Goal: Task Accomplishment & Management: Complete application form

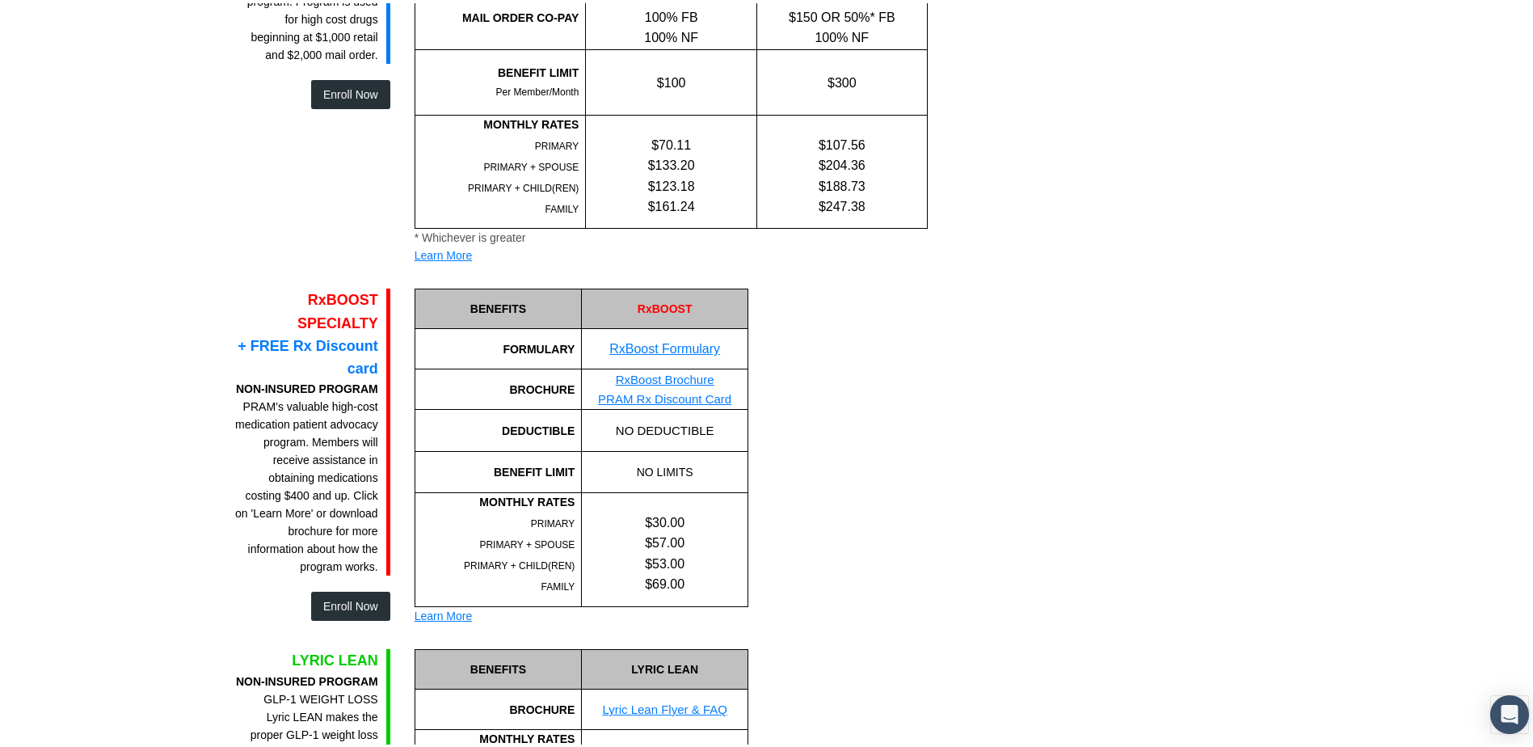
scroll to position [1940, 0]
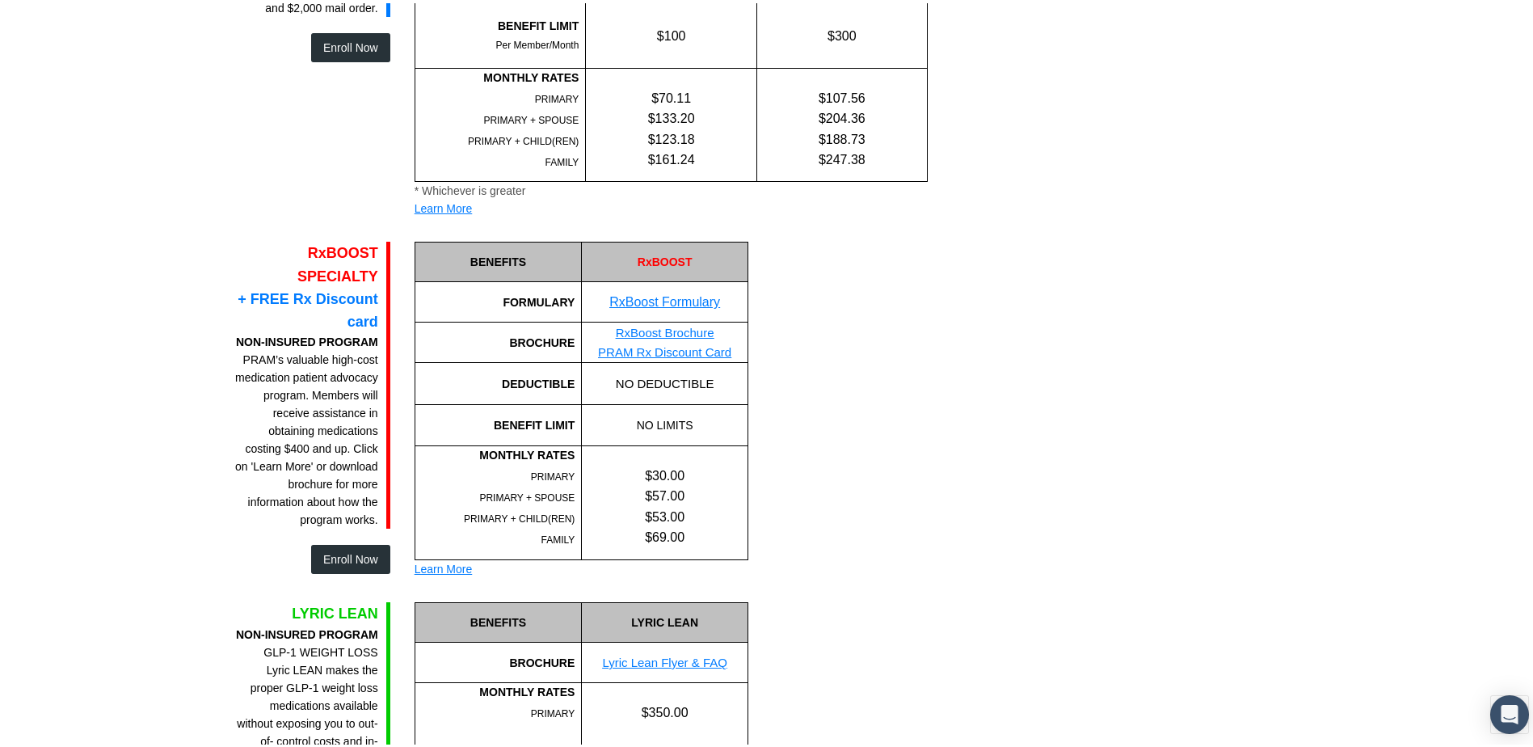
click at [338, 541] on button "Enroll Now" at bounding box center [350, 555] width 79 height 29
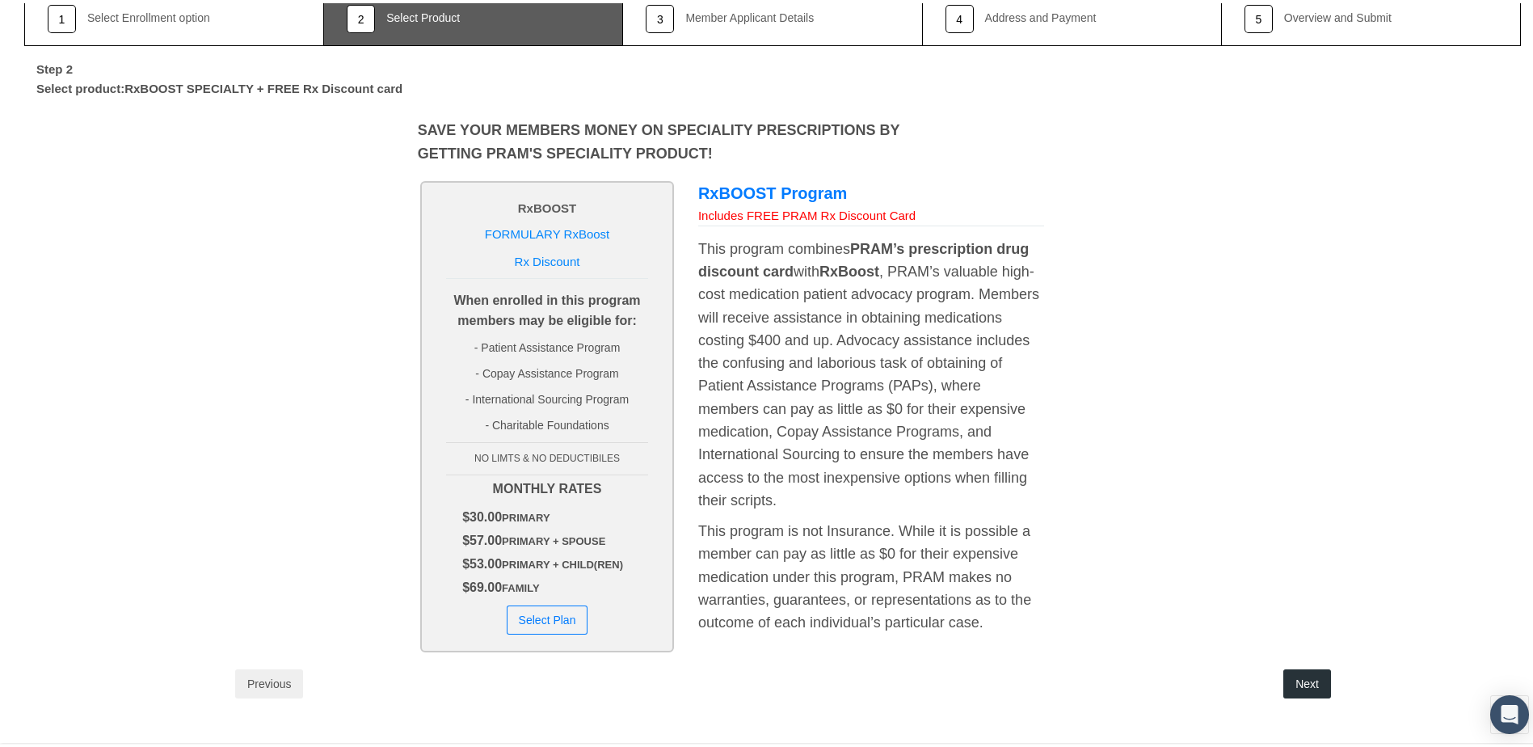
scroll to position [176, 0]
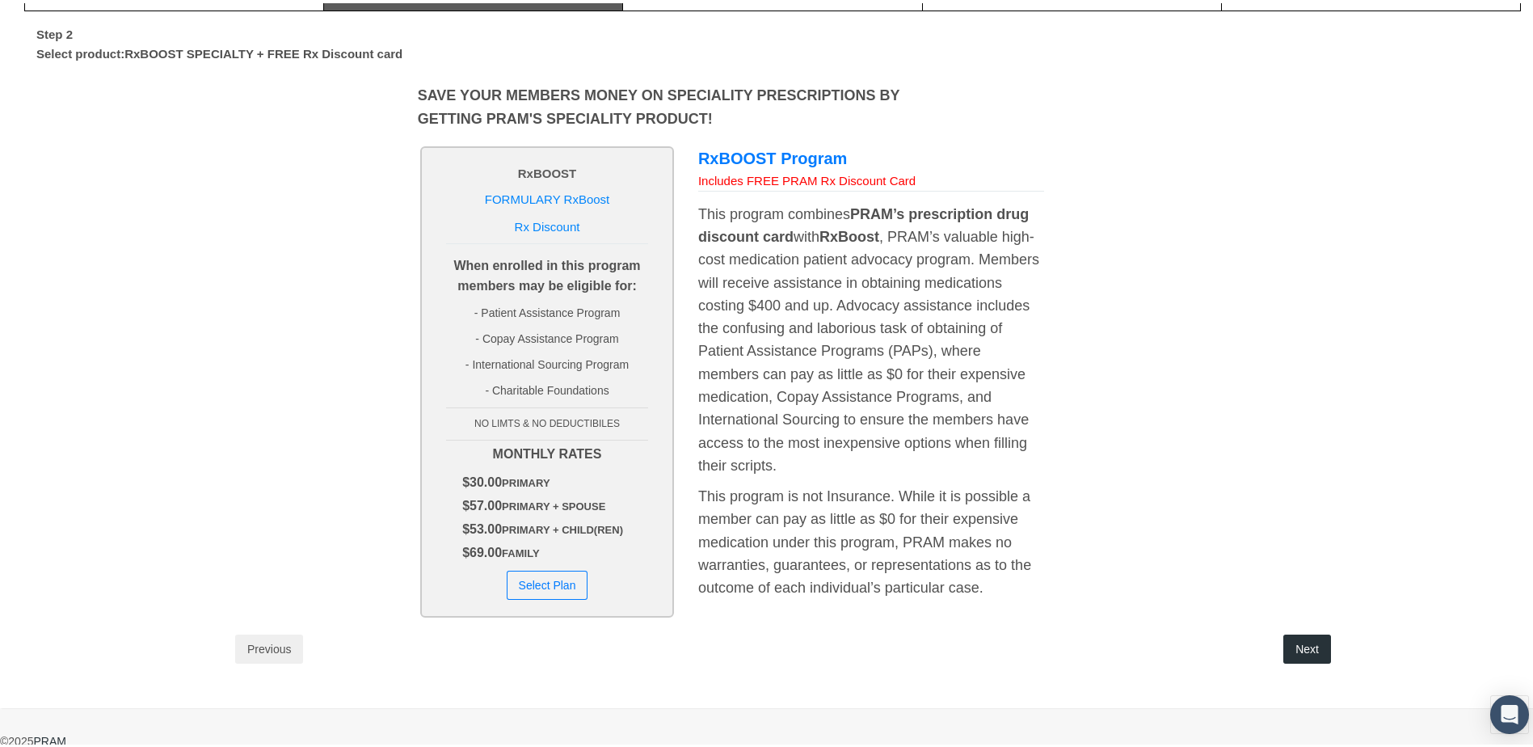
click at [562, 579] on button "Select Plan" at bounding box center [548, 581] width 82 height 29
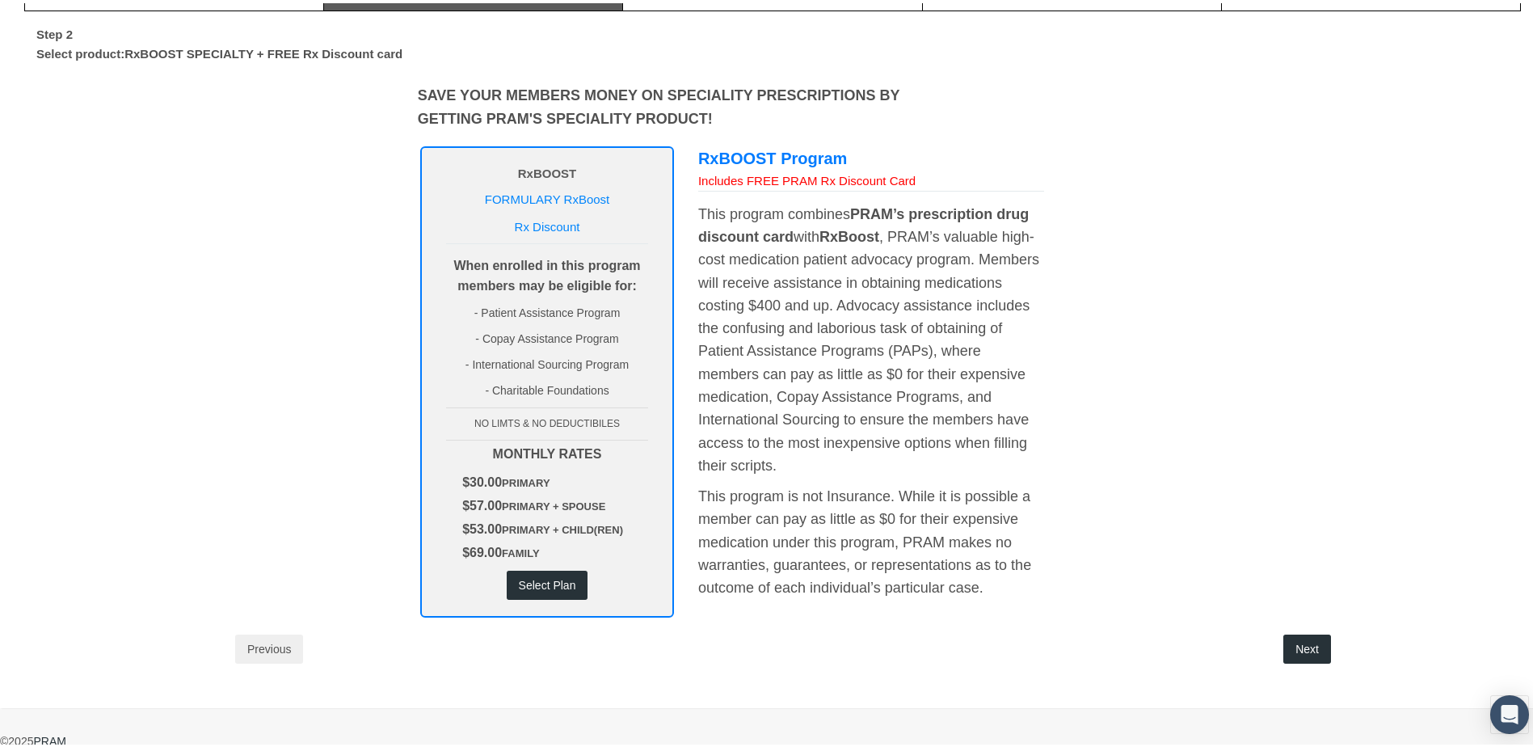
click at [1308, 643] on button "Next" at bounding box center [1307, 645] width 48 height 29
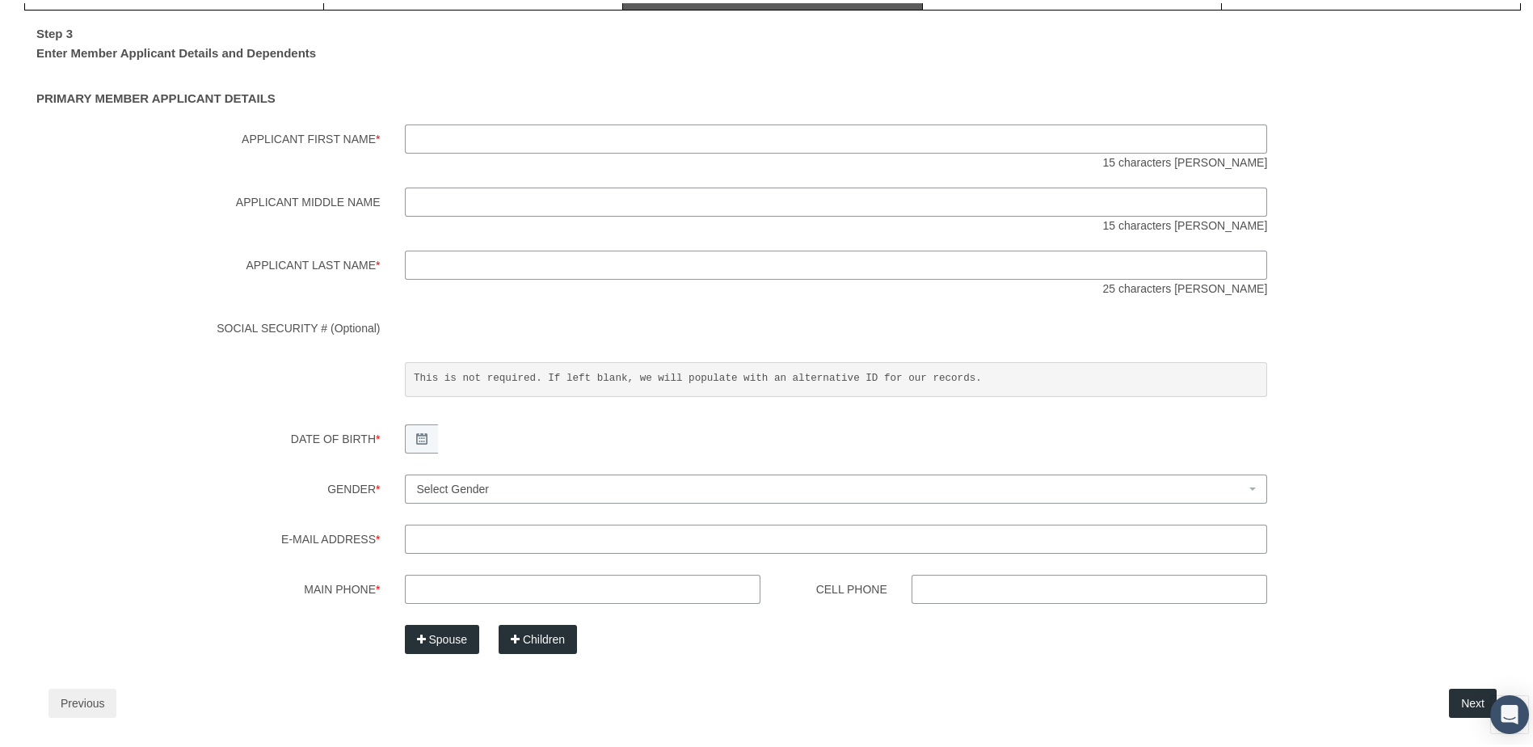
scroll to position [0, 0]
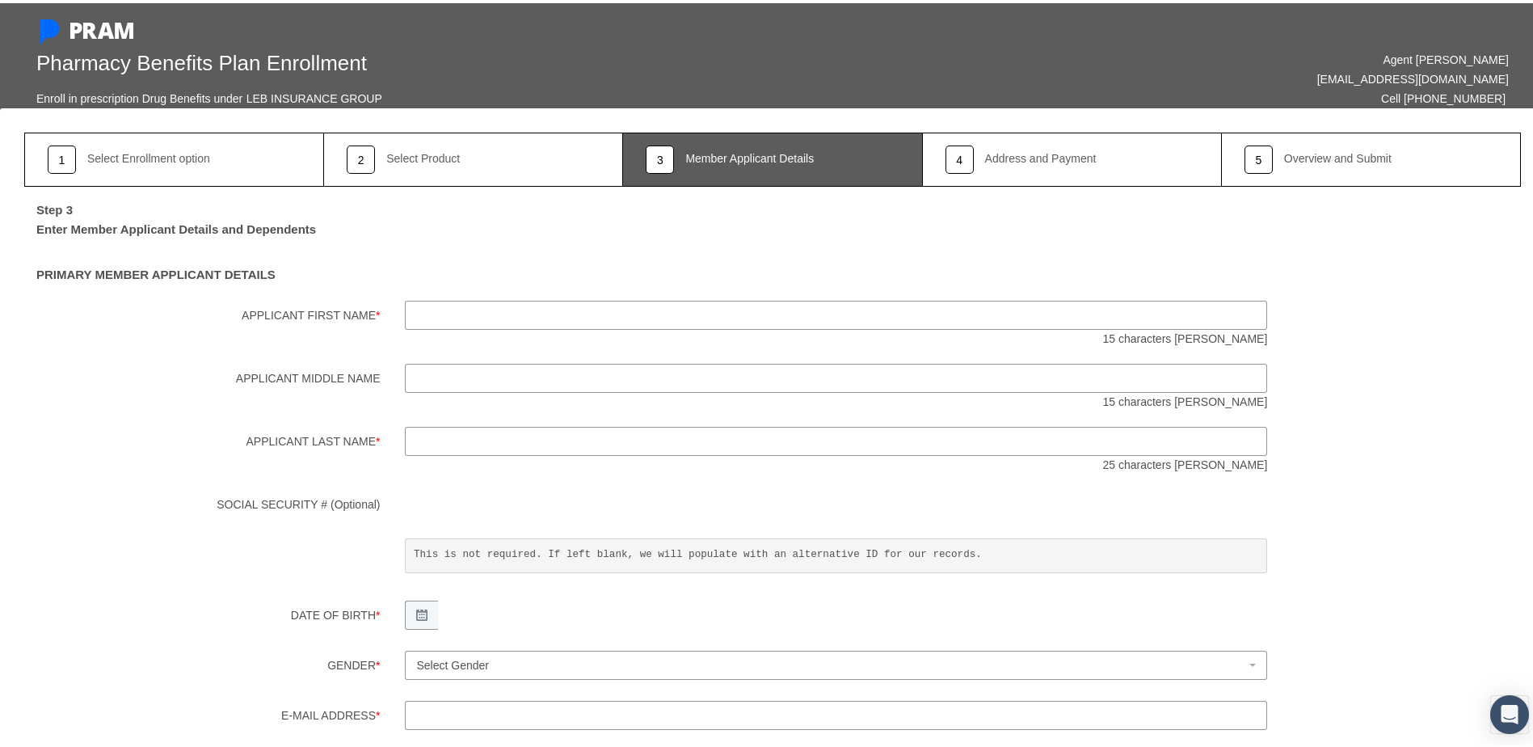
click at [484, 314] on input "Applicant First Name *" at bounding box center [836, 311] width 863 height 29
type input "Victoria"
type input "[PERSON_NAME]"
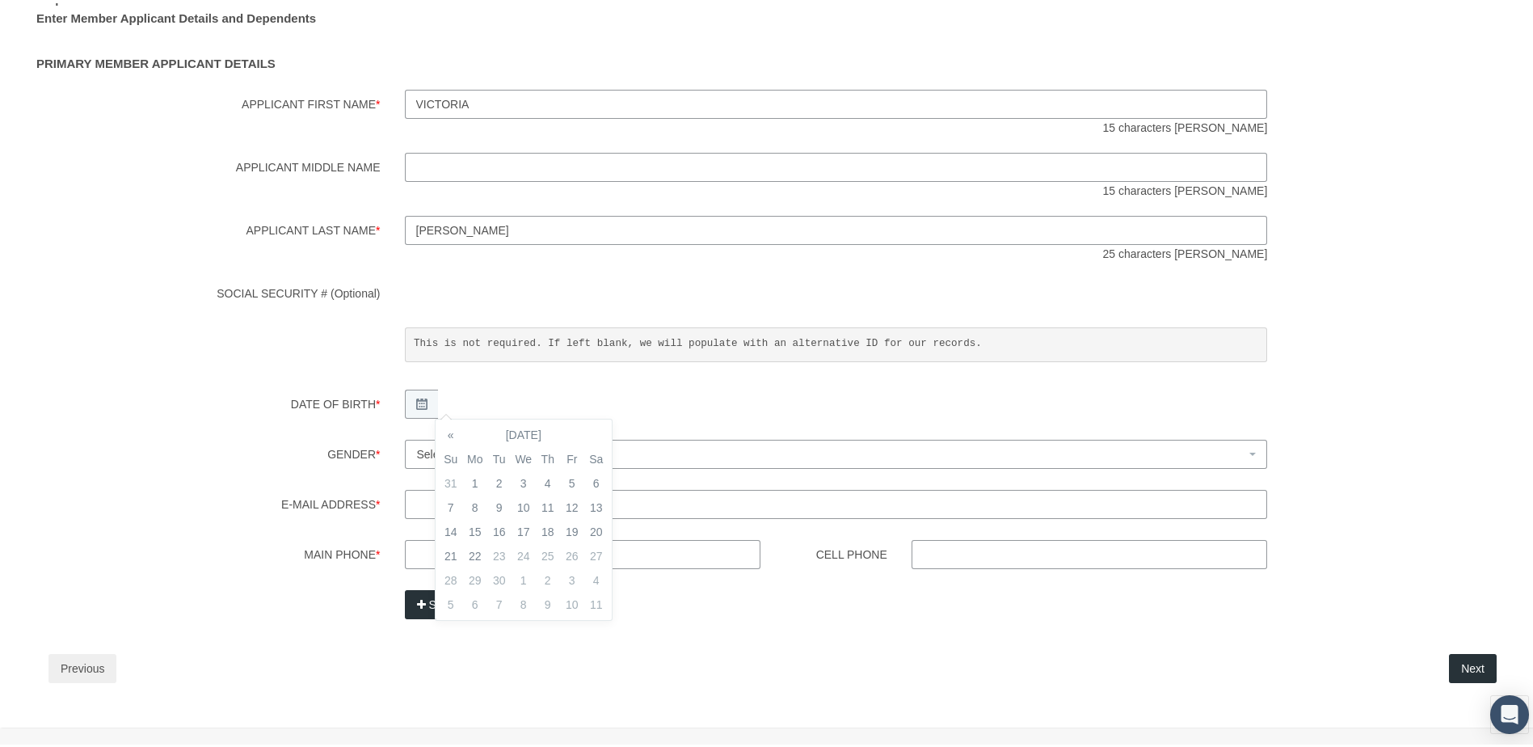
scroll to position [231, 0]
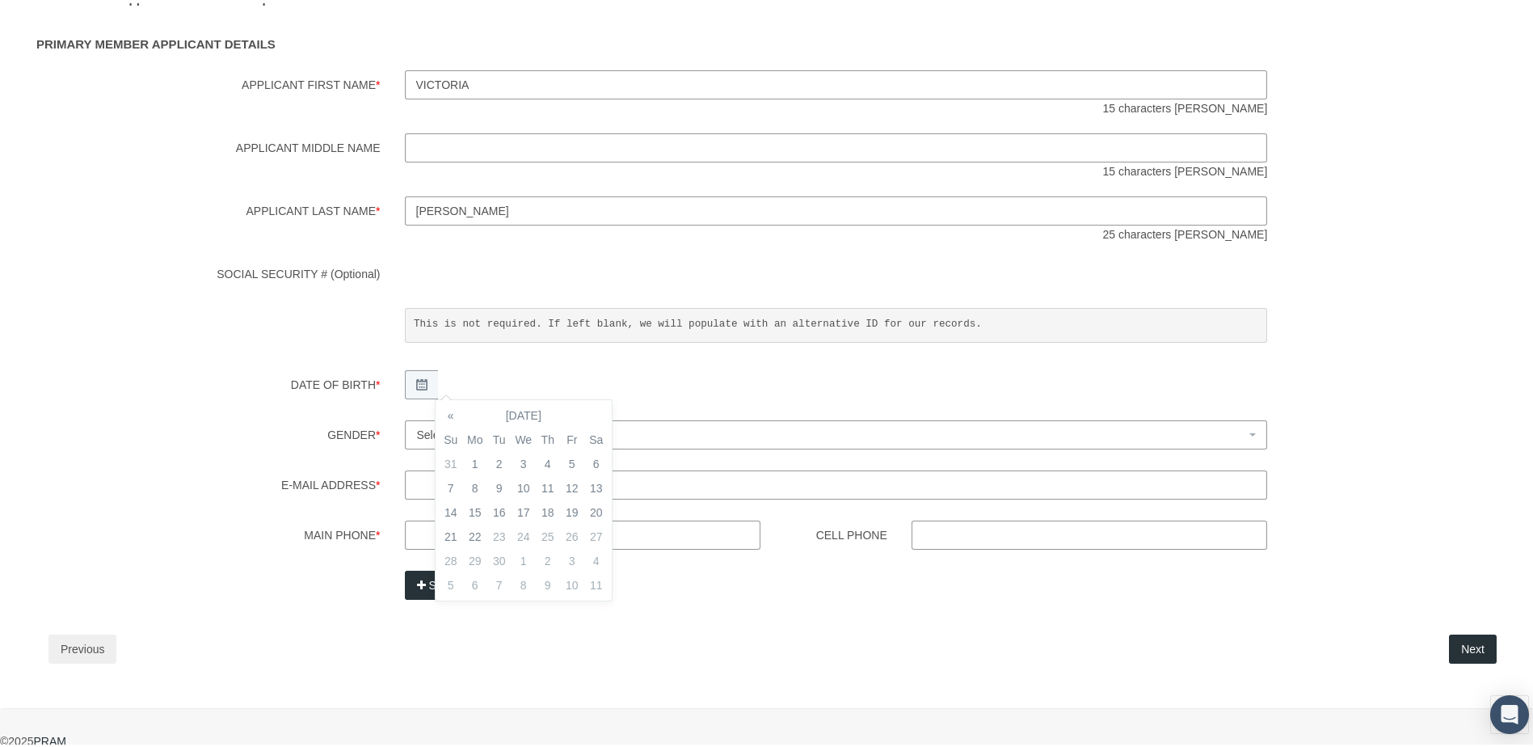
click at [1294, 393] on div "Date of Birth *" at bounding box center [772, 384] width 1521 height 34
click at [422, 377] on icon at bounding box center [421, 381] width 11 height 11
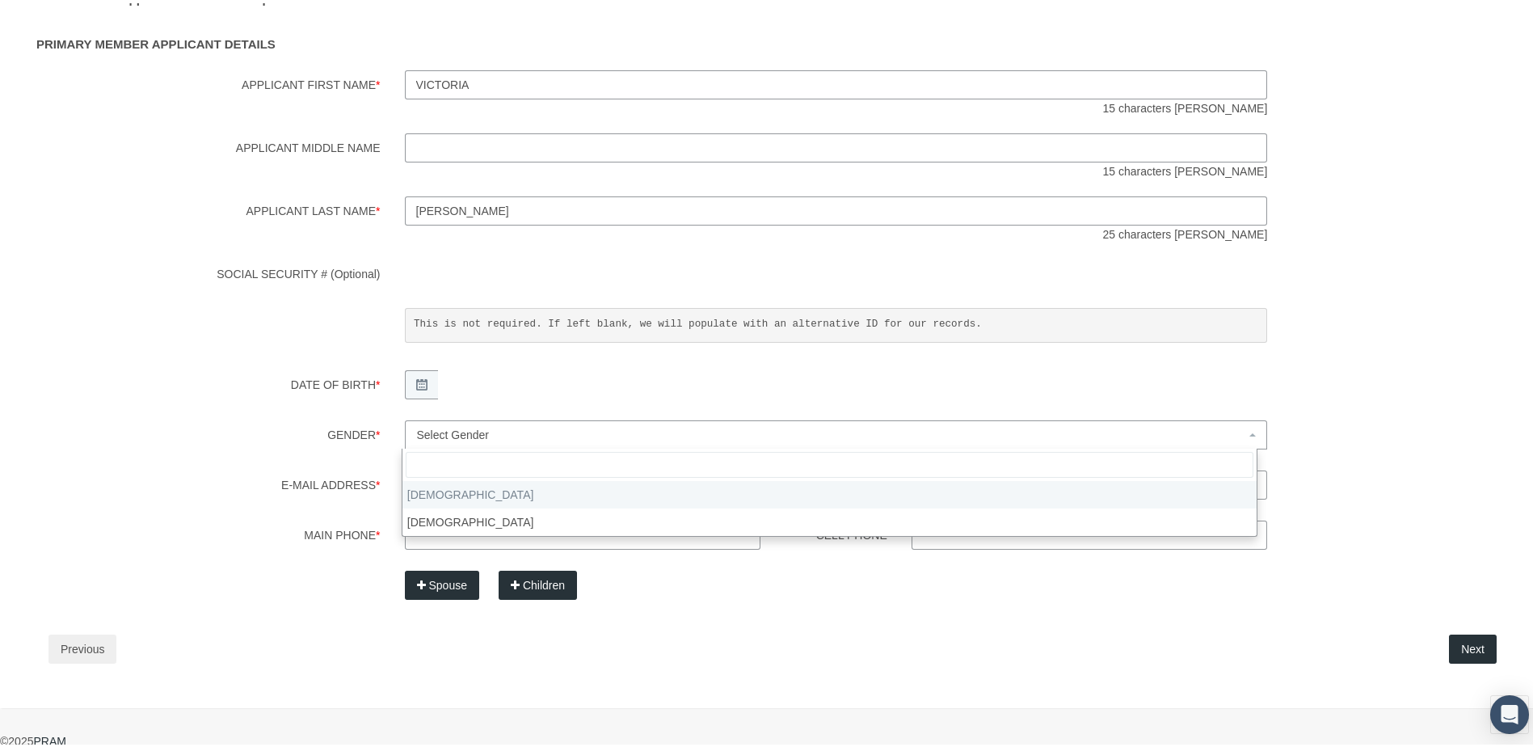
click at [504, 424] on span "Select Gender" at bounding box center [831, 432] width 829 height 18
select select "F"
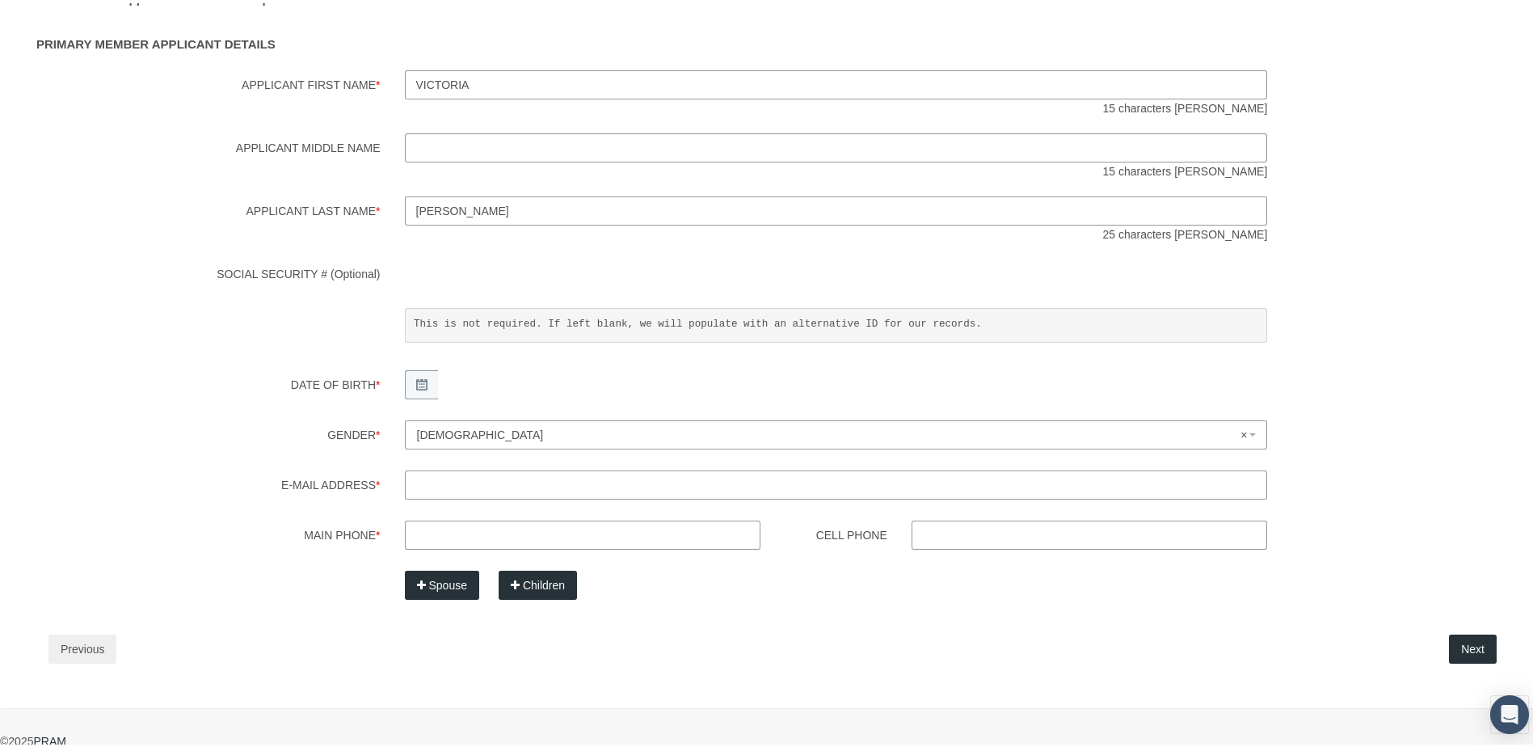
click at [430, 486] on input "E-mail Address *" at bounding box center [836, 481] width 863 height 29
paste input "[EMAIL_ADDRESS][DOMAIN_NAME]"
type input "[EMAIL_ADDRESS][DOMAIN_NAME]"
click at [415, 535] on input "Main Phone *" at bounding box center [583, 531] width 356 height 29
paste input "[PHONE_NUMBER]"
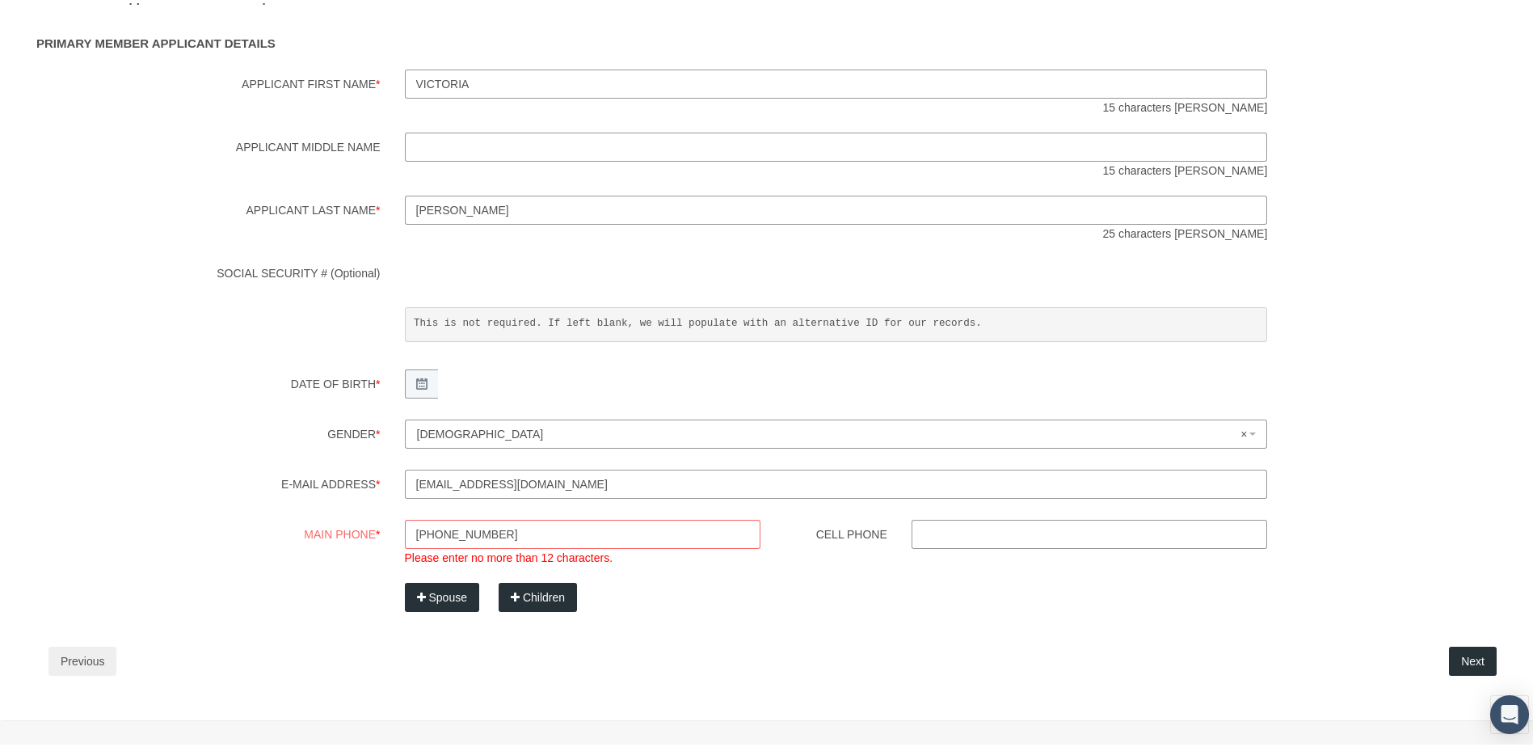
click at [1459, 637] on div "Step 3 Enter Member Applicant Details and Dependents PRIMARY MEMBER APPLICANT D…" at bounding box center [772, 322] width 1497 height 740
click at [534, 531] on input "[PHONE_NUMBER]" at bounding box center [583, 530] width 356 height 29
click at [533, 531] on input "[PHONE_NUMBER]" at bounding box center [583, 530] width 356 height 29
click at [457, 533] on input "[PHONE_NUMBER]" at bounding box center [583, 530] width 356 height 29
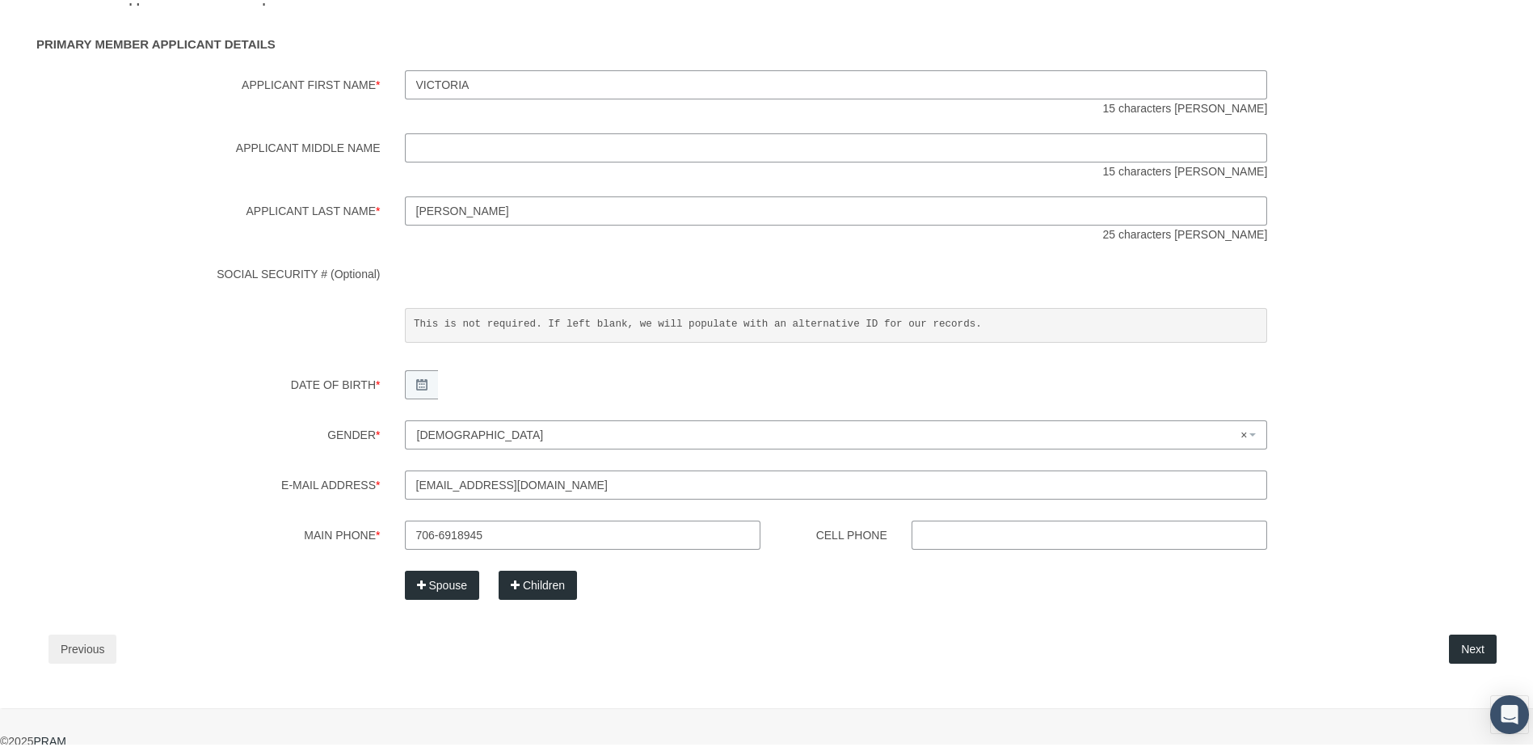
click at [436, 533] on input "706-6918945" at bounding box center [583, 531] width 356 height 29
type input "[PHONE_NUMBER]"
click at [1458, 641] on button "Next" at bounding box center [1473, 645] width 48 height 29
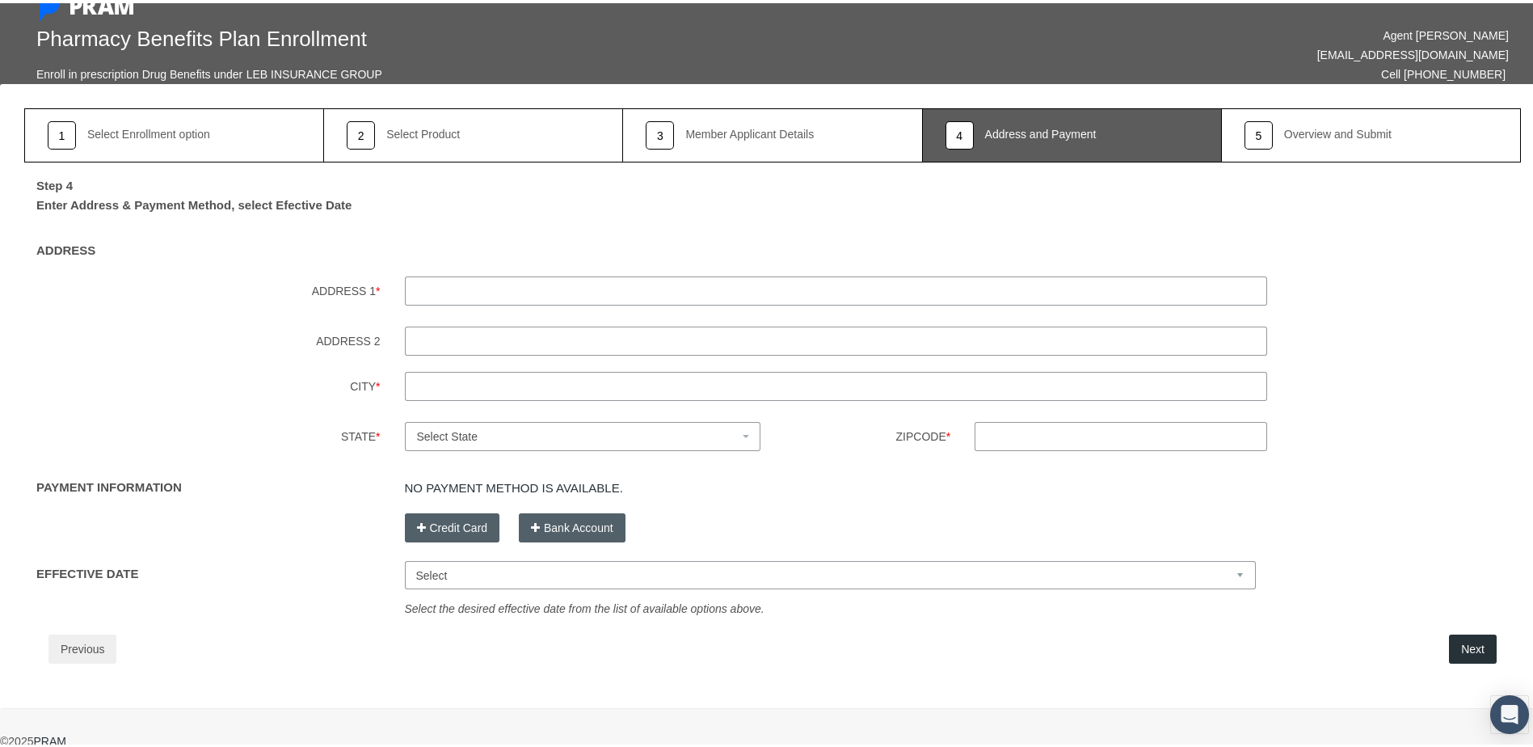
scroll to position [0, 0]
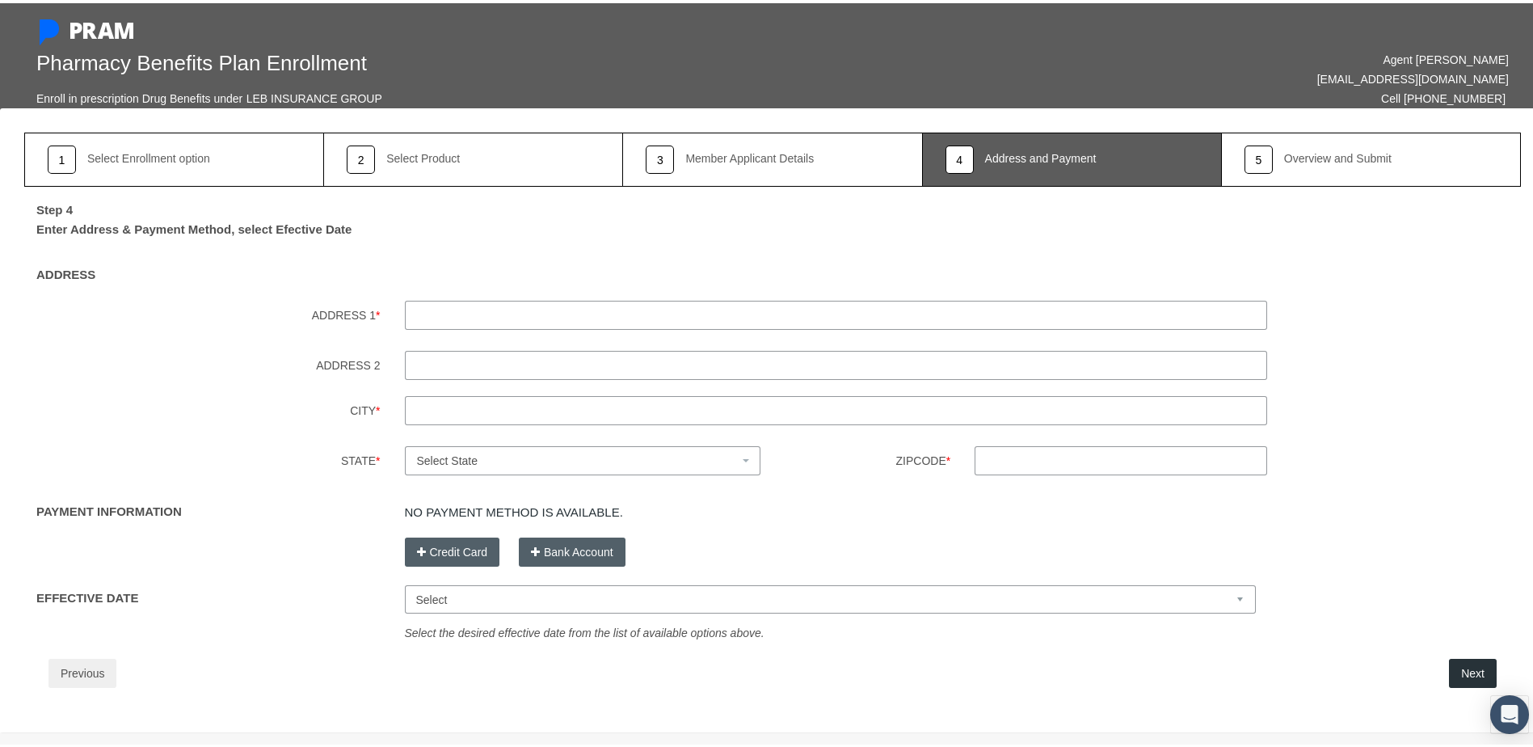
click at [457, 311] on input "ADDRESS 1 *" at bounding box center [836, 311] width 863 height 29
paste input "[STREET_ADDRESS]"
type input "[STREET_ADDRESS]"
click at [411, 410] on input "City *" at bounding box center [836, 407] width 863 height 29
type input "grovetown"
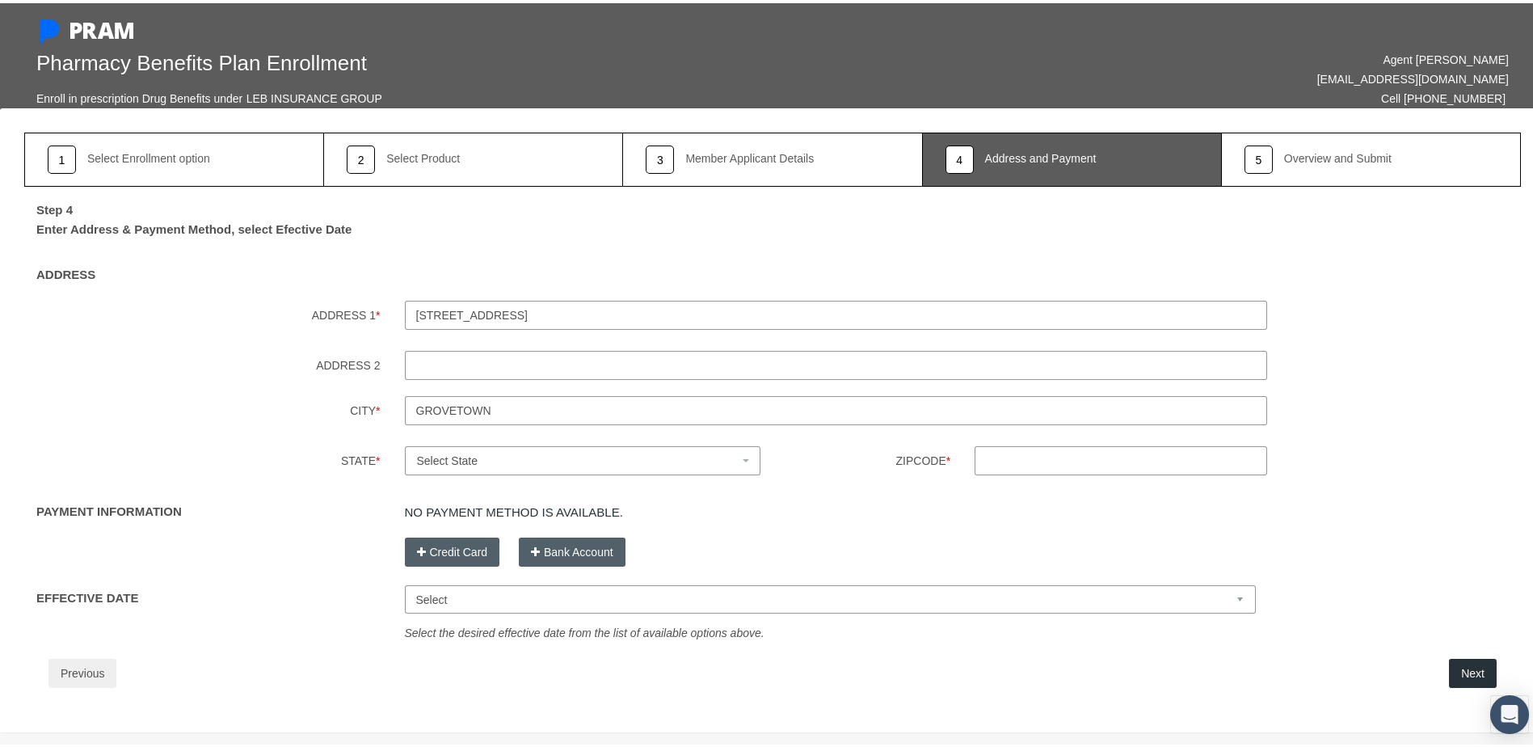
click at [525, 453] on span "Select State" at bounding box center [578, 458] width 322 height 18
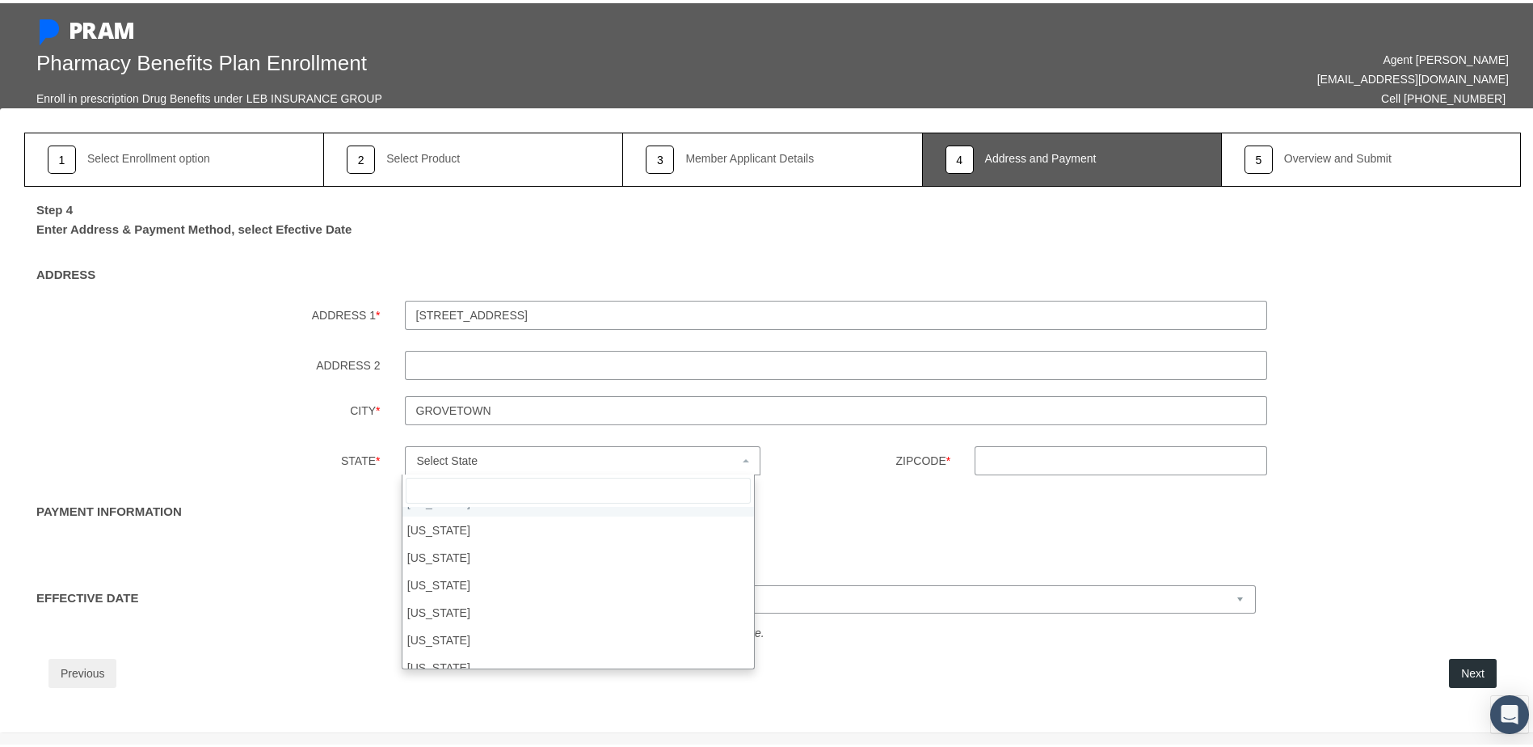
scroll to position [162, 0]
select select "GA"
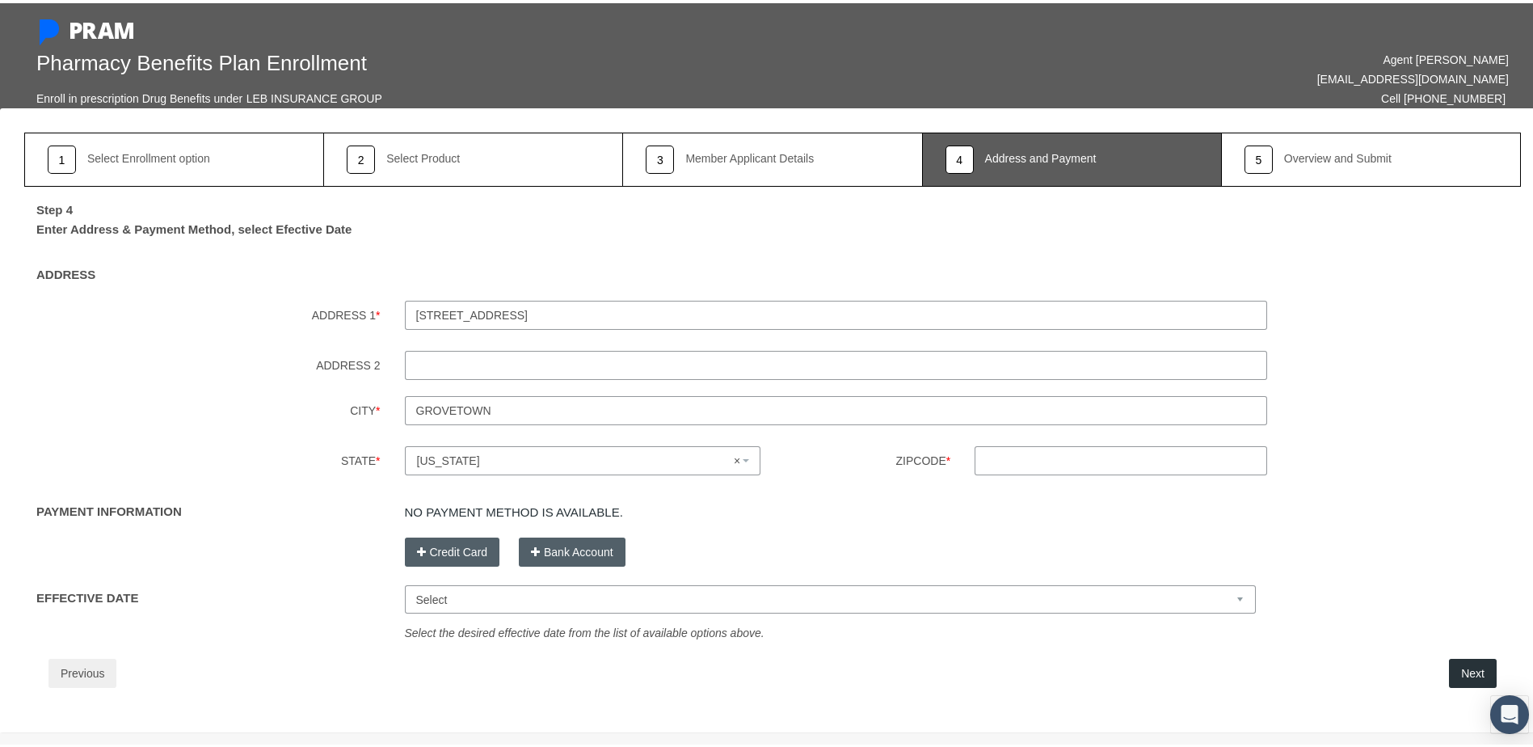
click at [1002, 464] on input "Zipcode *" at bounding box center [1121, 457] width 293 height 29
type input "30813"
click at [757, 496] on div "No payment method is available. Please add at least one payment method." at bounding box center [963, 506] width 1141 height 26
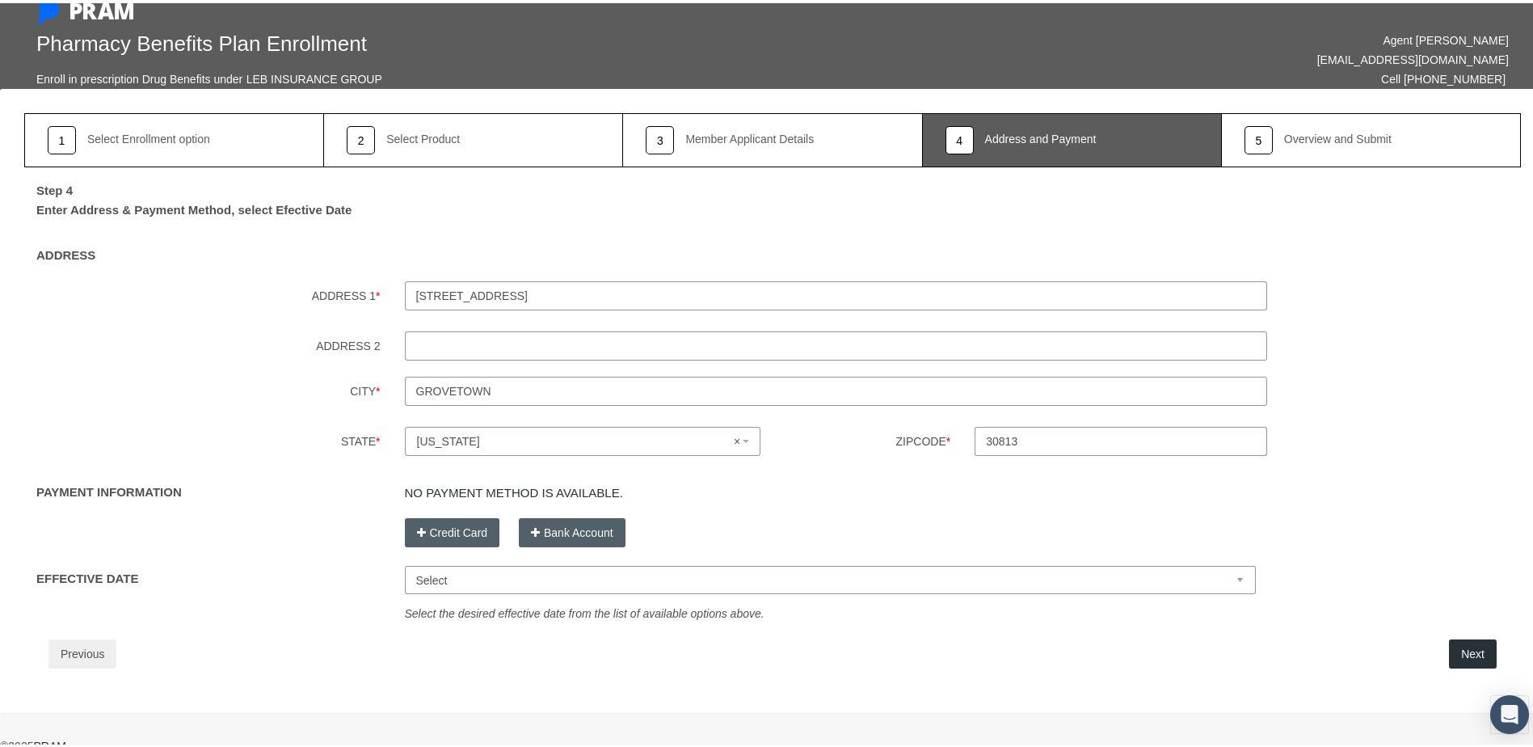
scroll to position [25, 0]
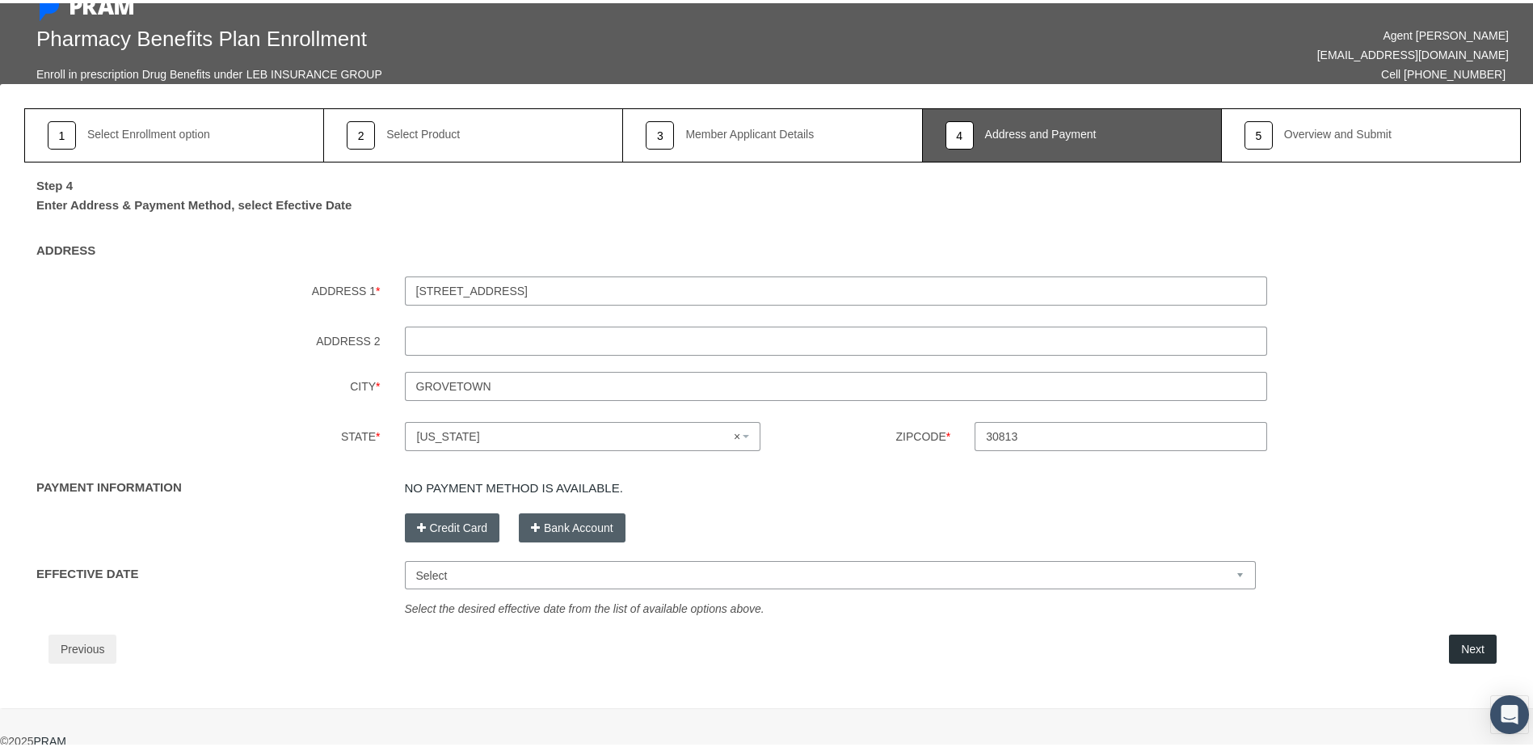
click at [849, 574] on select "Select [DATE] [DATE] [DATE] [DATE]" at bounding box center [831, 572] width 852 height 28
select select "[DATE]"
click at [405, 558] on select "Select [DATE] [DATE] [DATE] [DATE]" at bounding box center [831, 572] width 852 height 28
click at [579, 526] on button "Bank Account" at bounding box center [572, 524] width 107 height 29
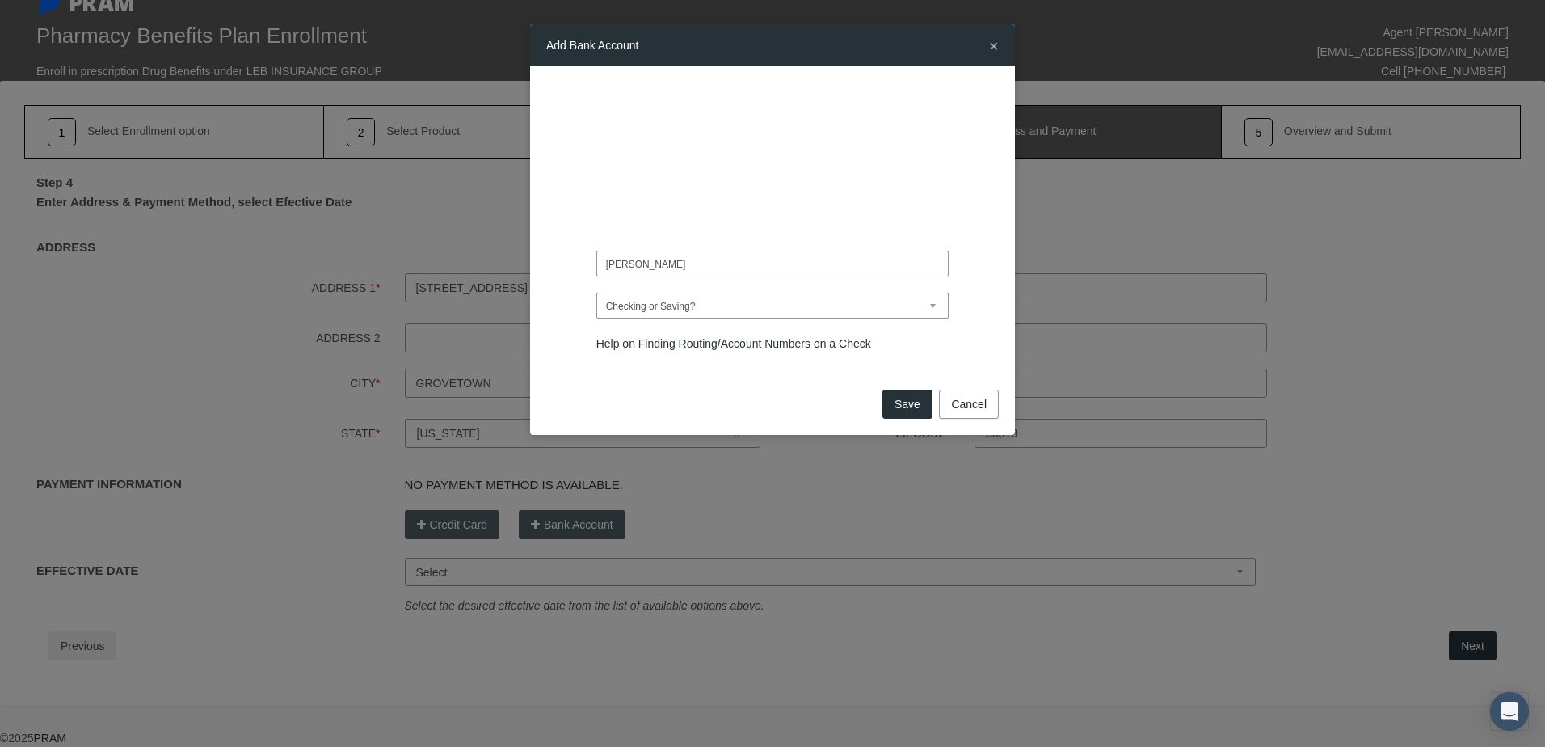
type input "[PERSON_NAME]"
click at [882, 308] on select "Checking or Saving? Checking Saving" at bounding box center [772, 306] width 353 height 26
select select "Checking"
click at [596, 293] on select "Checking or Saving? Checking Saving" at bounding box center [772, 306] width 353 height 26
click at [910, 403] on button "Save" at bounding box center [908, 404] width 50 height 29
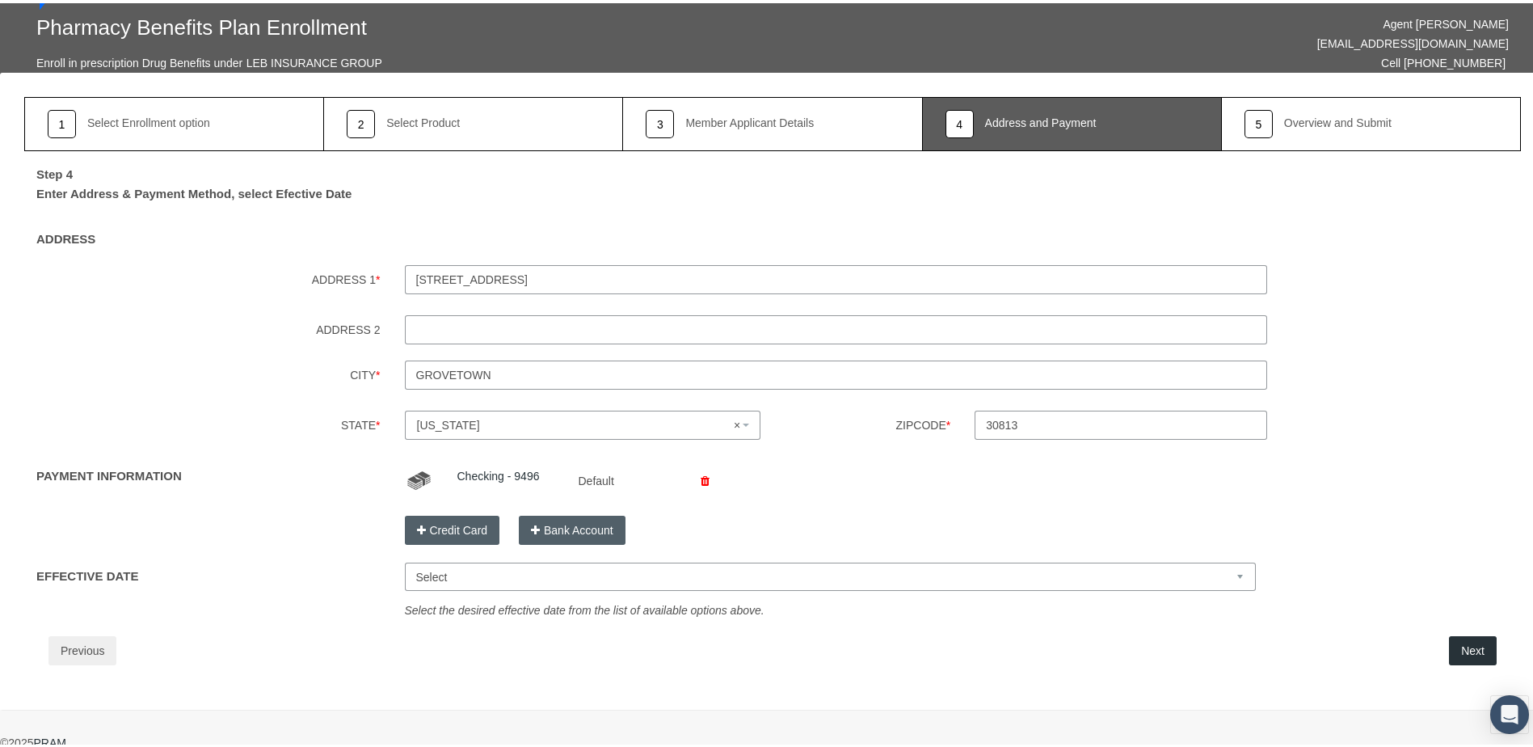
scroll to position [38, 0]
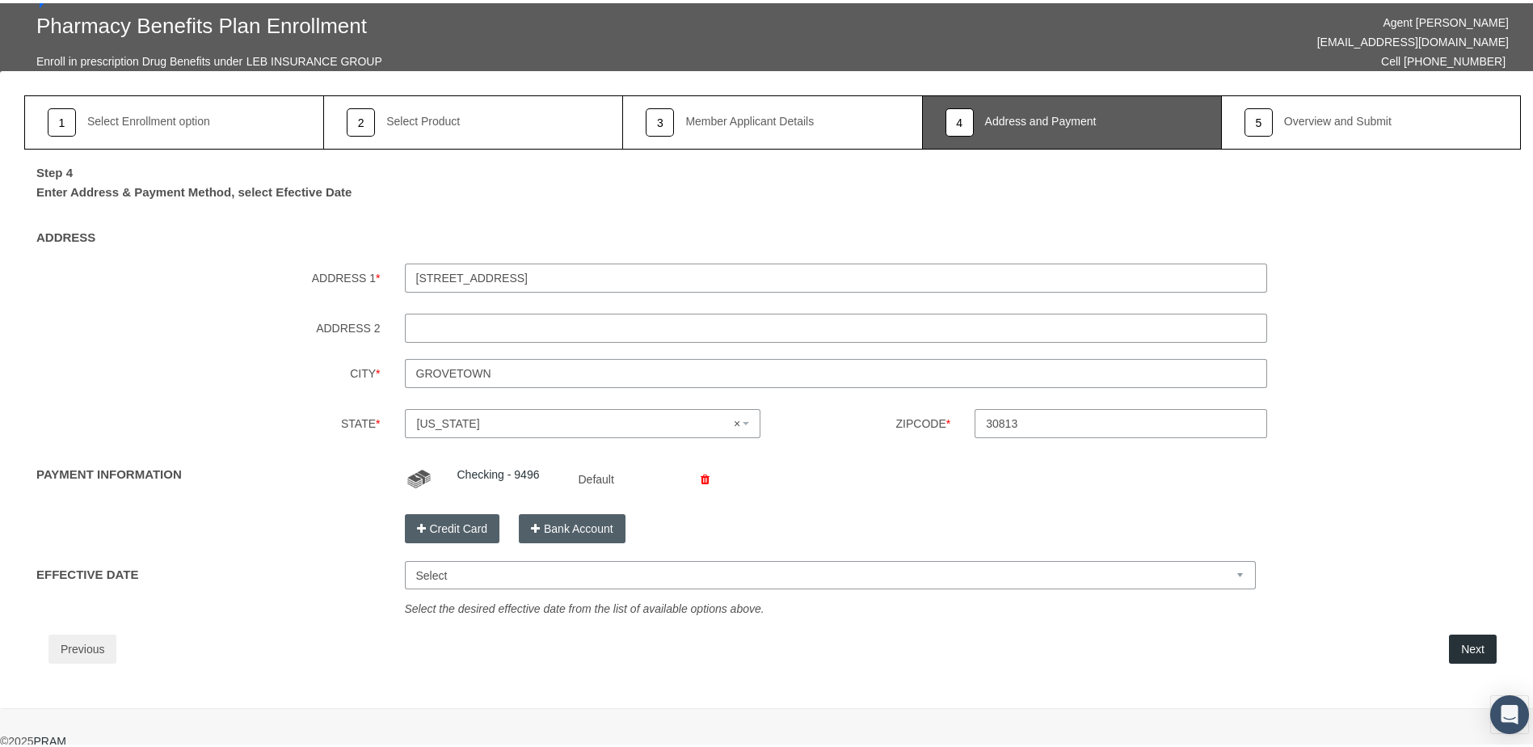
click at [1453, 639] on button "Next" at bounding box center [1473, 645] width 48 height 29
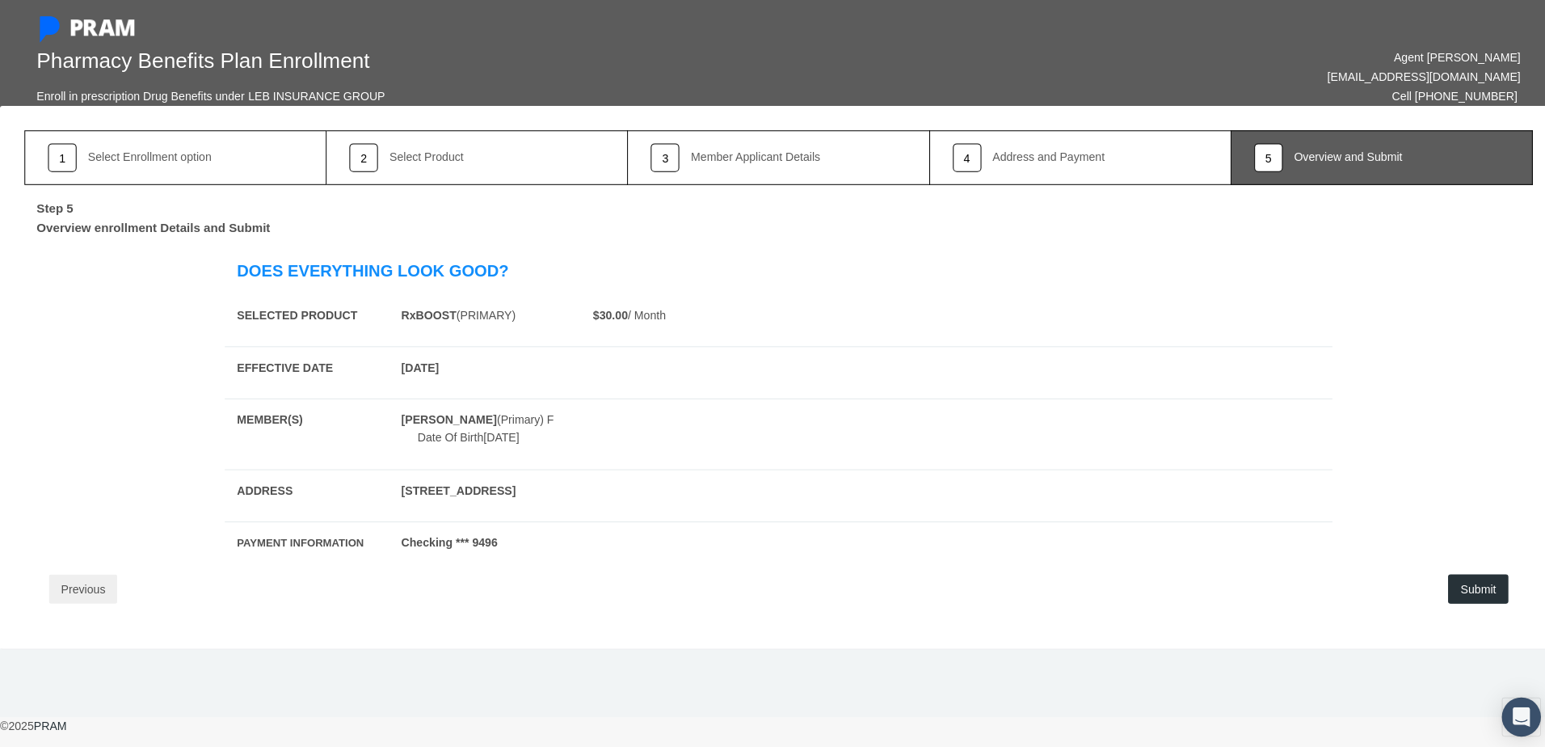
scroll to position [0, 0]
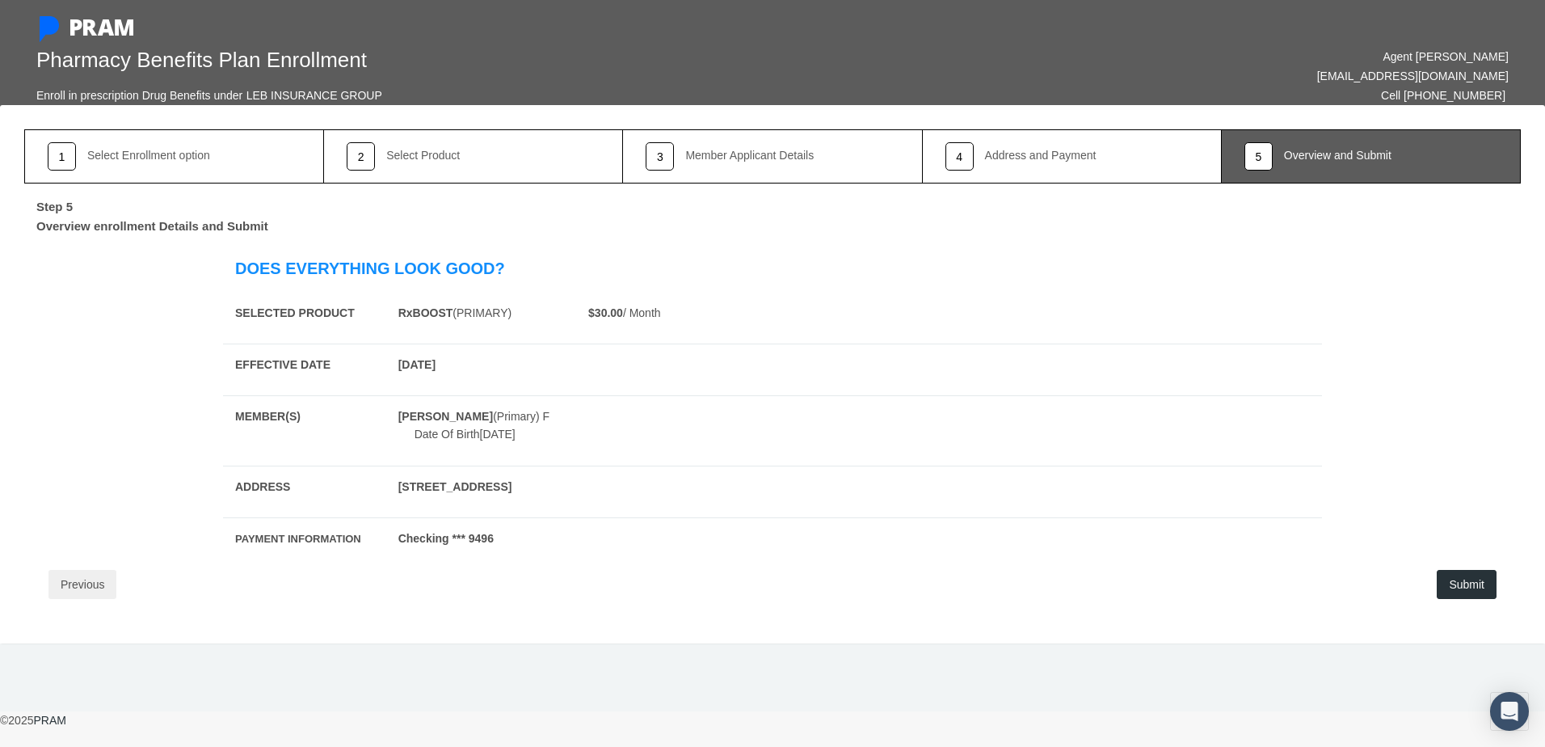
click at [1473, 579] on button "Submit" at bounding box center [1467, 584] width 60 height 29
